Goal: Obtain resource: Download file/media

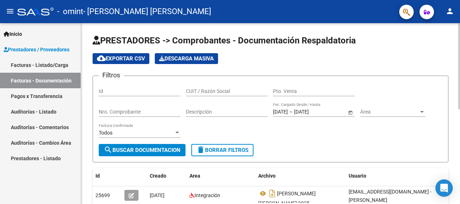
scroll to position [181, 0]
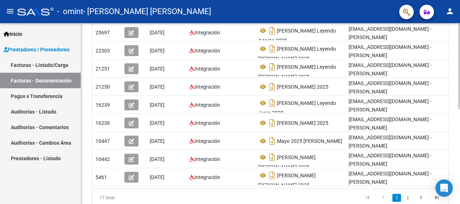
click at [459, 156] on div at bounding box center [459, 113] width 2 height 181
click at [458, 90] on div "PRESTADORES -> Comprobantes - Documentación Respaldatoria cloud_download Export…" at bounding box center [270, 36] width 379 height 388
click at [457, 80] on div "PRESTADORES -> Comprobantes - Documentación Respaldatoria cloud_download Export…" at bounding box center [270, 36] width 379 height 388
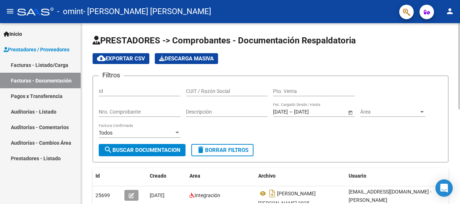
click at [458, 72] on div at bounding box center [459, 113] width 2 height 181
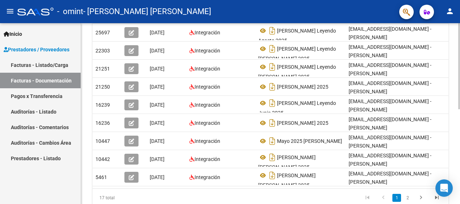
click at [459, 169] on div at bounding box center [459, 113] width 2 height 181
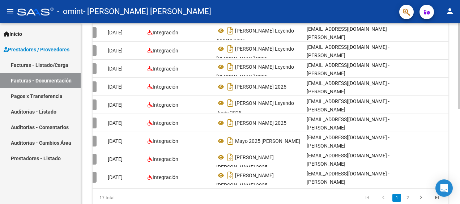
scroll to position [0, 0]
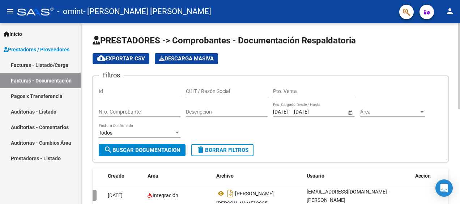
click at [459, 76] on div at bounding box center [459, 113] width 2 height 181
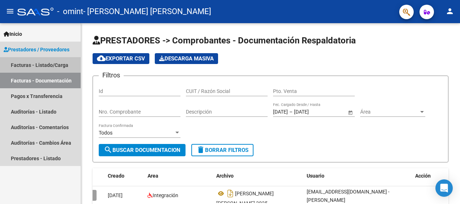
click at [54, 63] on link "Facturas - Listado/Carga" at bounding box center [40, 65] width 81 height 16
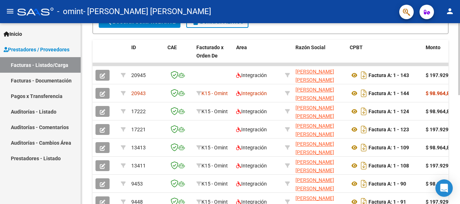
click at [460, 154] on html "menu - omint - [PERSON_NAME] [PERSON_NAME] person Inicio Instructivos Contacto …" at bounding box center [230, 102] width 460 height 204
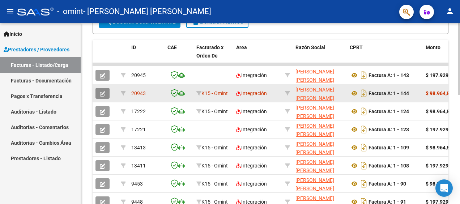
click at [104, 95] on icon "button" at bounding box center [102, 93] width 5 height 5
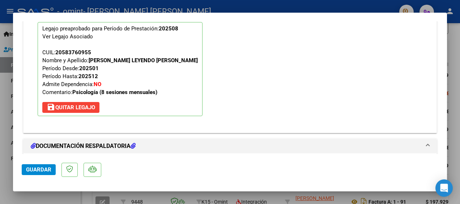
scroll to position [812, 0]
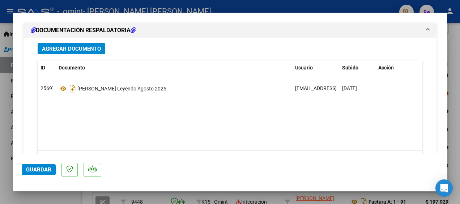
click at [456, 39] on div at bounding box center [230, 102] width 460 height 204
type input "$ 0,00"
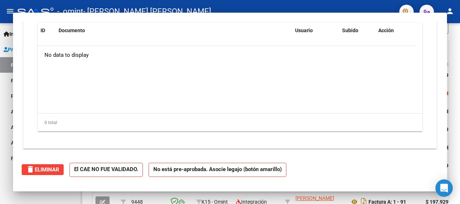
scroll to position [0, 0]
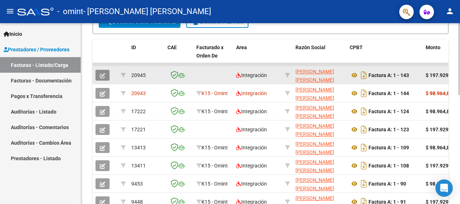
click at [104, 75] on icon "button" at bounding box center [102, 75] width 5 height 5
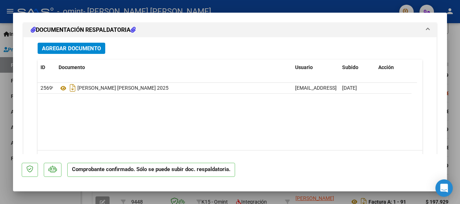
scroll to position [953, 0]
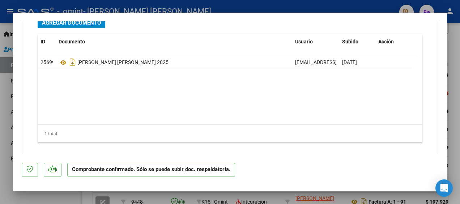
click at [455, 43] on div at bounding box center [230, 102] width 460 height 204
type input "$ 0,00"
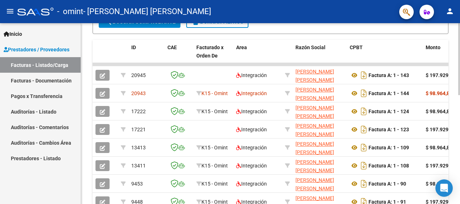
scroll to position [273, 0]
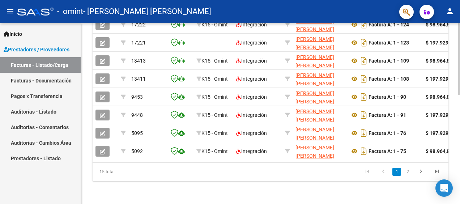
click at [459, 189] on div at bounding box center [459, 113] width 2 height 181
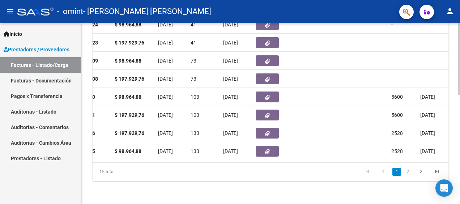
scroll to position [0, 622]
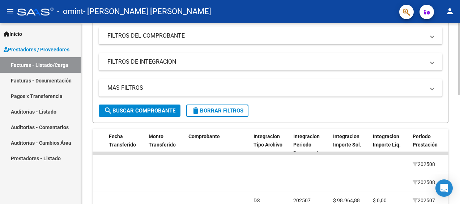
click at [459, 56] on div at bounding box center [459, 113] width 2 height 181
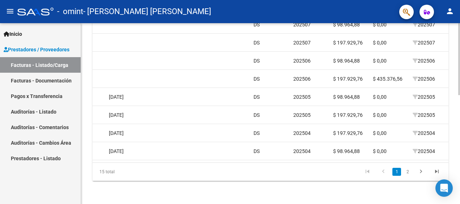
click at [459, 187] on div at bounding box center [459, 113] width 2 height 181
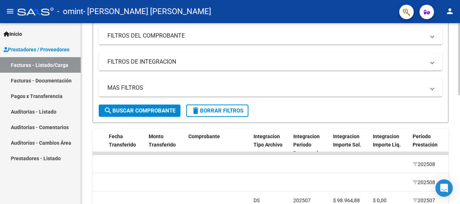
click at [458, 120] on div at bounding box center [459, 113] width 2 height 181
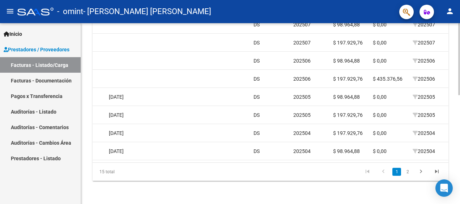
click at [459, 187] on div at bounding box center [459, 113] width 2 height 181
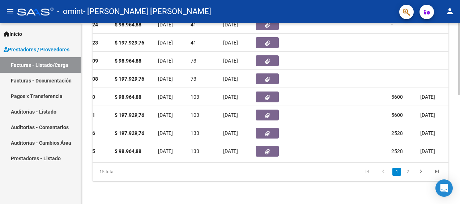
drag, startPoint x: 457, startPoint y: 101, endPoint x: 459, endPoint y: 94, distance: 6.7
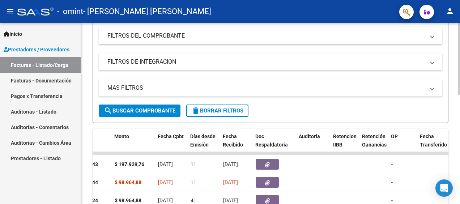
click at [459, 94] on div at bounding box center [459, 113] width 2 height 181
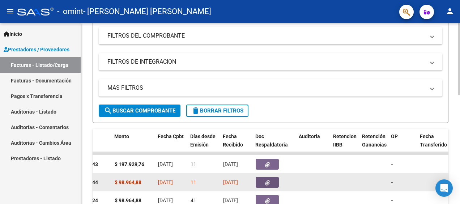
click at [268, 182] on icon "button" at bounding box center [267, 182] width 5 height 5
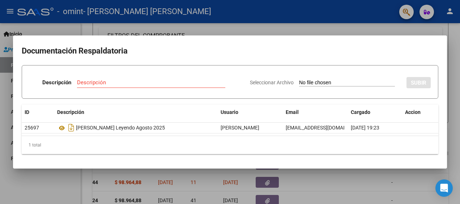
click at [444, 136] on mat-dialog-content "Documentación Respaldatoria Descripción Descripción Seleccionar Archivo SUBIR I…" at bounding box center [230, 102] width 434 height 116
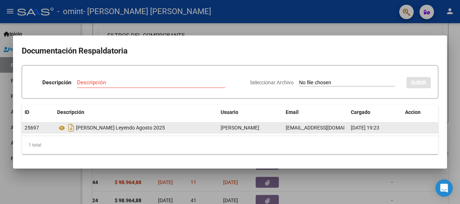
click at [135, 129] on div "[PERSON_NAME] Leyendo Agosto 2025" at bounding box center [136, 128] width 158 height 12
click at [61, 126] on icon at bounding box center [61, 128] width 9 height 9
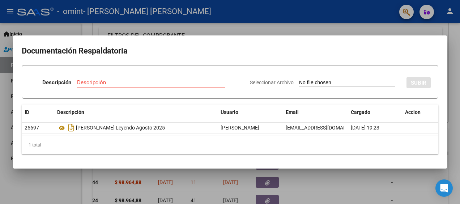
click at [317, 26] on div at bounding box center [230, 102] width 460 height 204
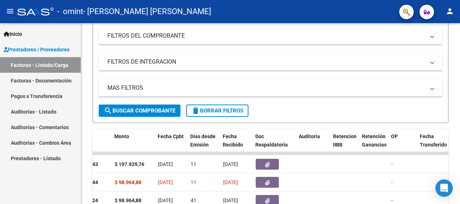
click at [317, 26] on div "Filtros Id Area Area Todos Confirmado Mostrar totalizadores FILTROS DEL COMPROB…" at bounding box center [271, 51] width 344 height 107
click at [458, 181] on div "Video tutorial PRESTADORES -> Listado de CPBTs Emitidos por Prestadores / Prove…" at bounding box center [270, 155] width 379 height 449
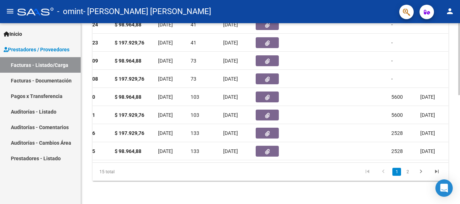
click at [459, 178] on div at bounding box center [459, 113] width 2 height 181
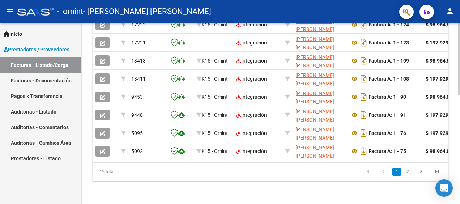
scroll to position [92, 0]
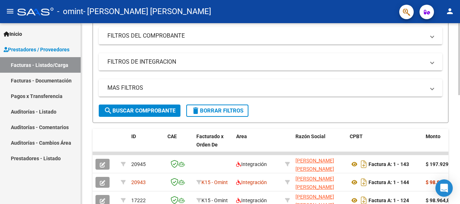
click at [459, 66] on div at bounding box center [459, 113] width 2 height 181
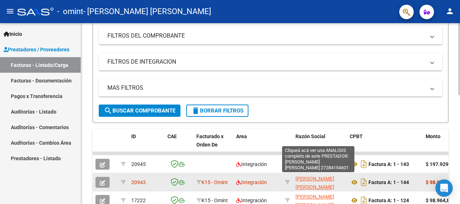
click at [323, 178] on span "[PERSON_NAME] [PERSON_NAME]" at bounding box center [315, 183] width 39 height 14
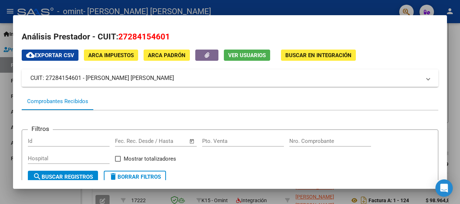
scroll to position [137, 0]
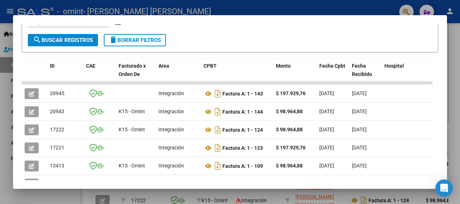
click at [455, 34] on div at bounding box center [230, 102] width 460 height 204
